Goal: Task Accomplishment & Management: Complete application form

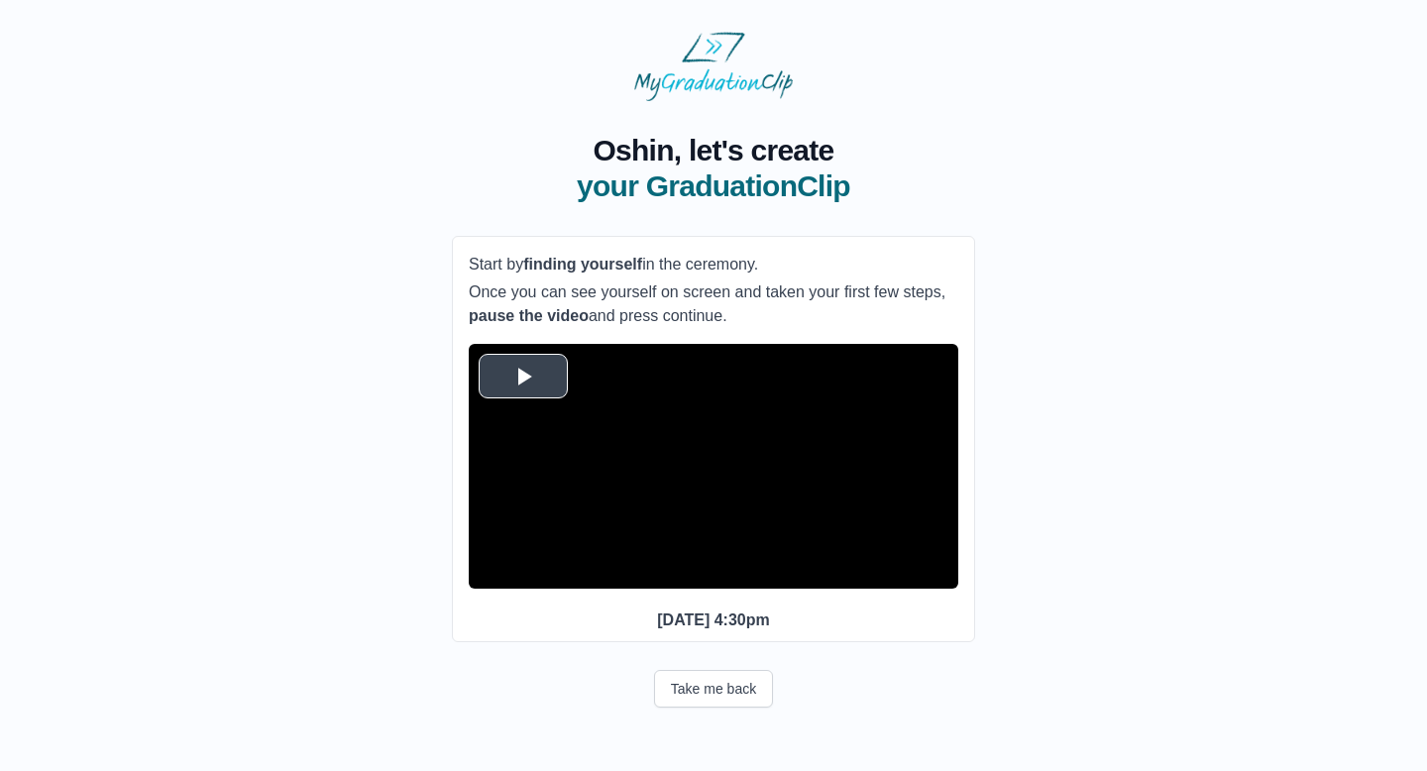
scroll to position [18, 0]
click at [523, 375] on span "Video Player" at bounding box center [523, 375] width 0 height 0
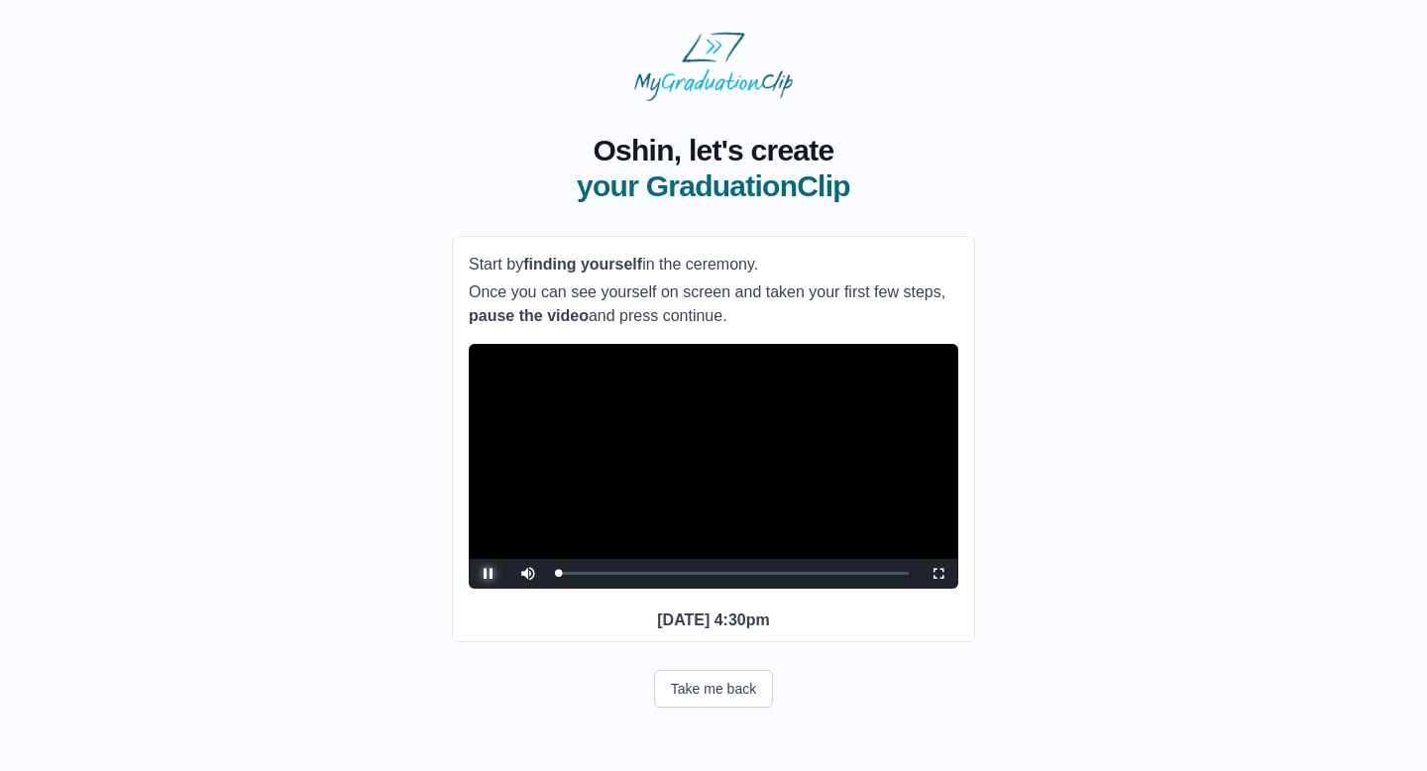
click at [488, 574] on span "Video Player" at bounding box center [488, 574] width 0 height 0
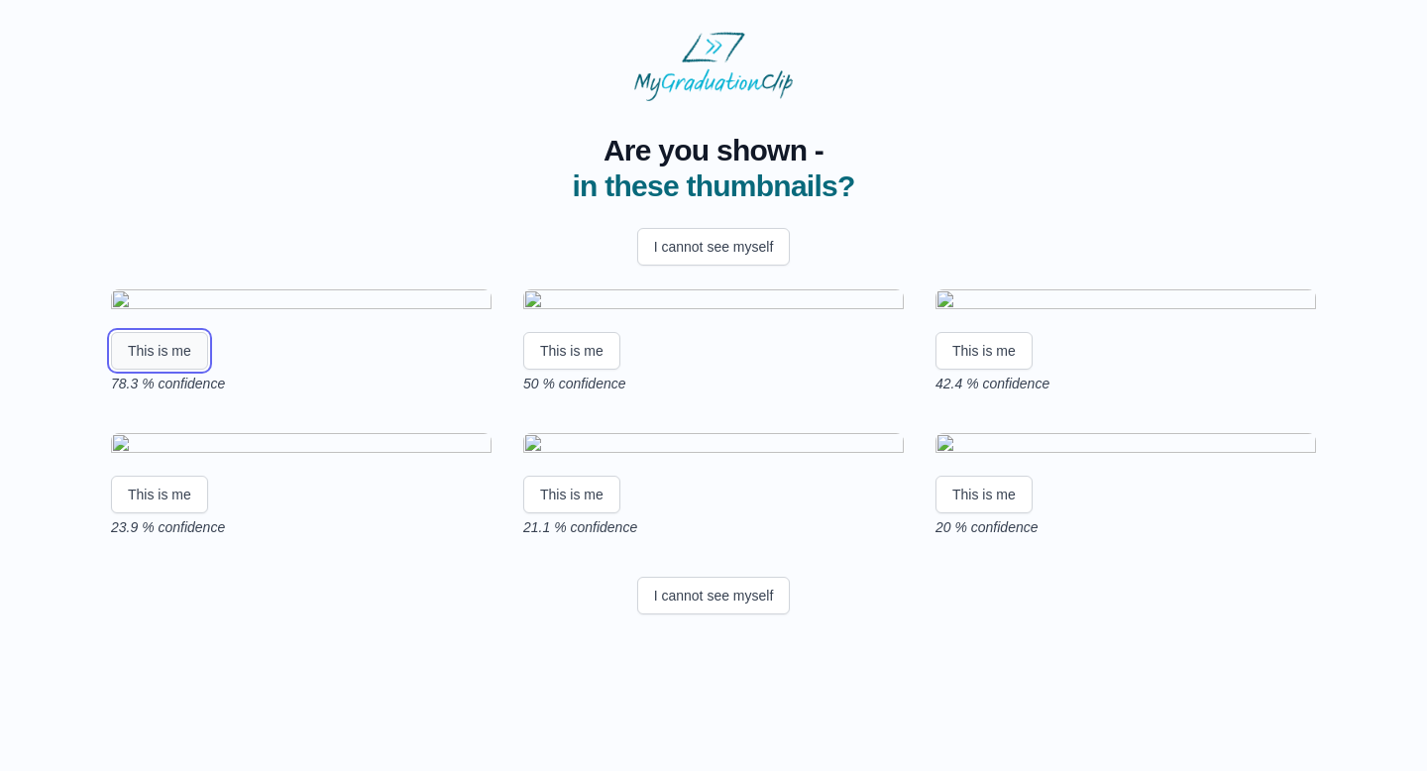
click at [175, 370] on button "This is me" at bounding box center [159, 351] width 97 height 38
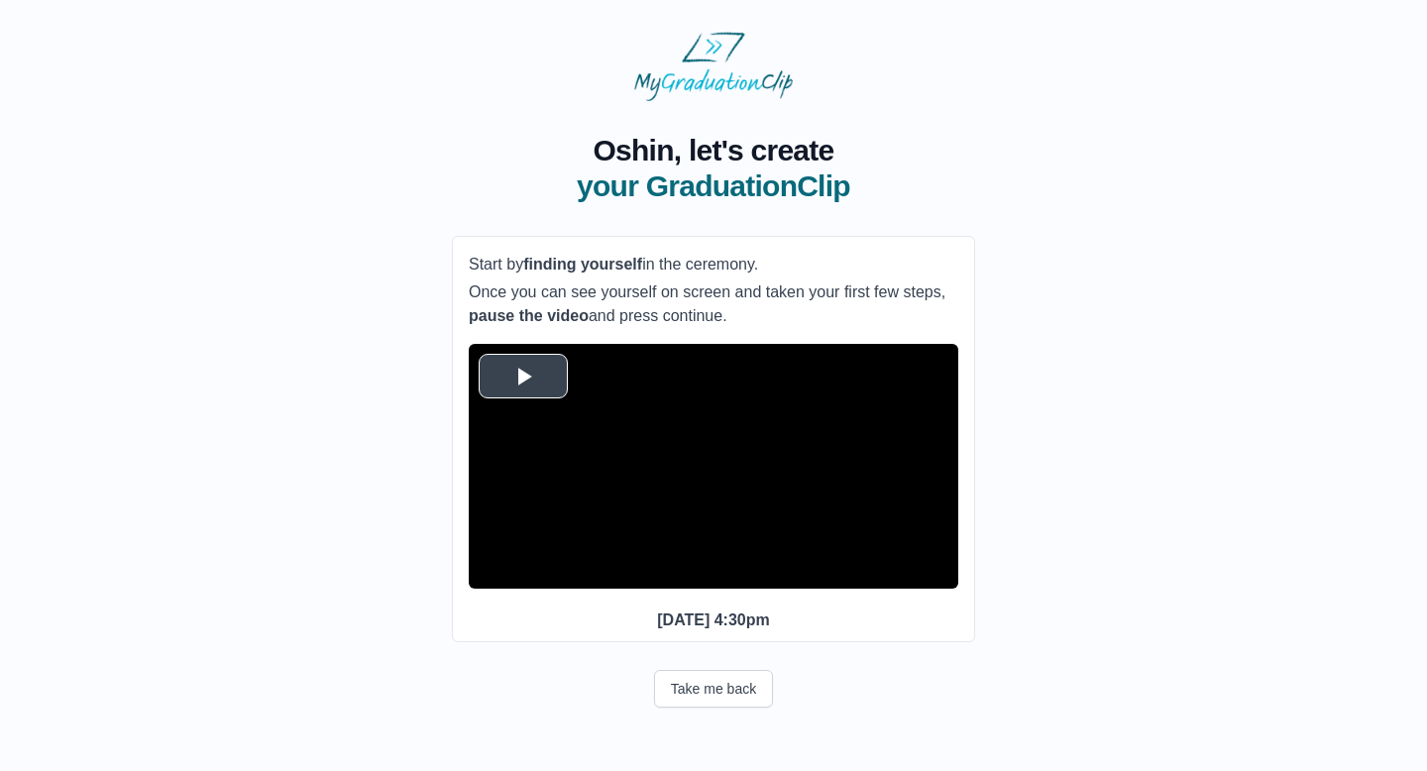
scroll to position [18, 0]
